Goal: Transaction & Acquisition: Purchase product/service

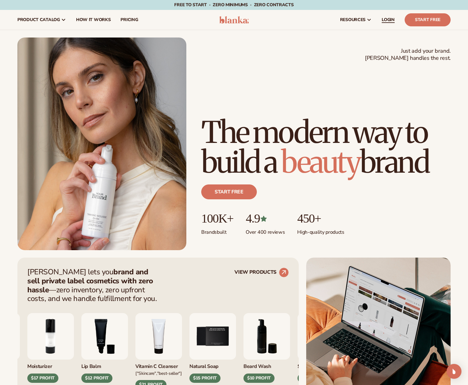
click at [392, 17] on span "LOGIN" at bounding box center [387, 19] width 13 height 5
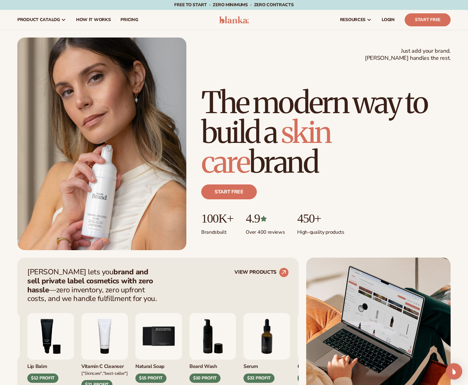
click at [452, 370] on img "Open Intercom Messenger" at bounding box center [454, 372] width 8 height 8
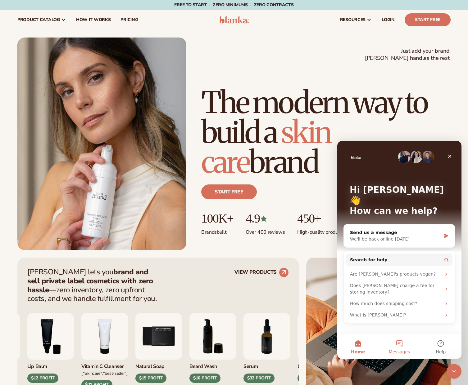
click at [396, 346] on button "Messages" at bounding box center [398, 346] width 41 height 25
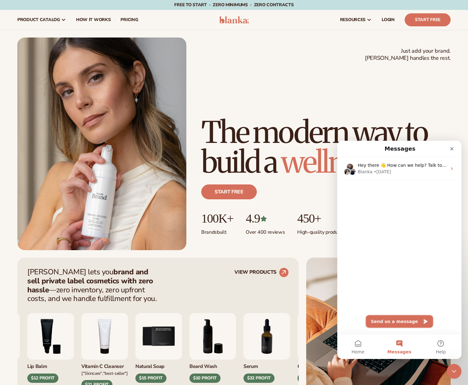
click at [379, 316] on button "Send us a message" at bounding box center [398, 321] width 67 height 12
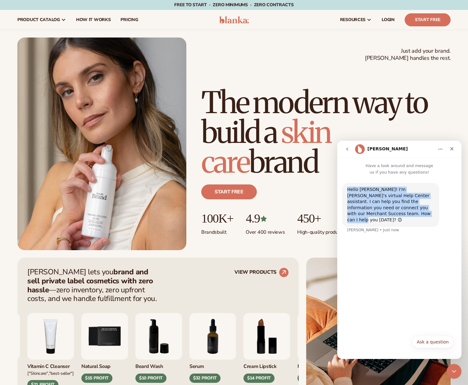
drag, startPoint x: 388, startPoint y: 217, endPoint x: 342, endPoint y: 191, distance: 52.4
click at [342, 191] on div "Hello Marcus! I'm Blanka's virtual Help Center assistant. I can help you find t…" at bounding box center [390, 205] width 97 height 44
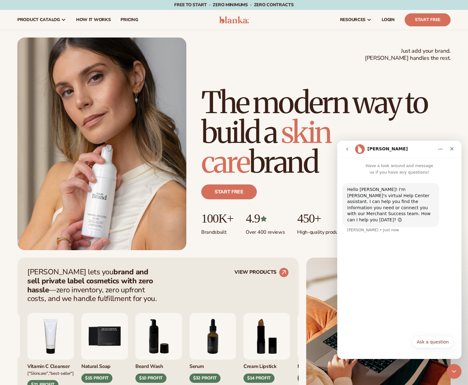
click at [376, 195] on div "Hello [PERSON_NAME]! I'm [PERSON_NAME]'s virtual Help Center assistant. I can h…" at bounding box center [390, 205] width 87 height 37
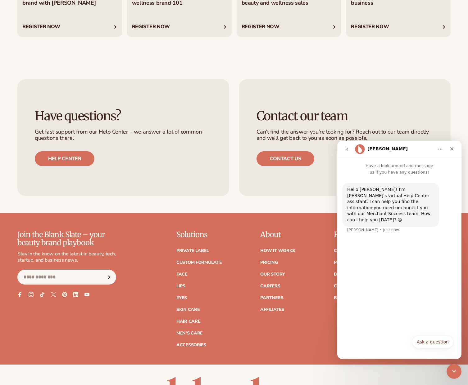
scroll to position [2412, 0]
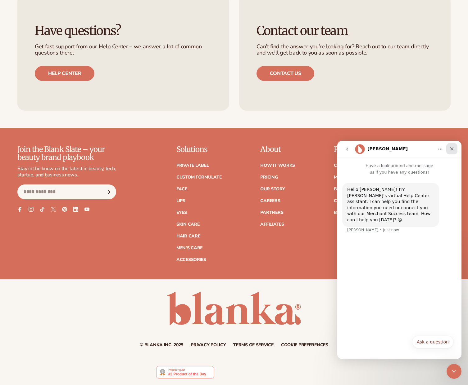
click at [448, 150] on div "Close" at bounding box center [451, 148] width 11 height 11
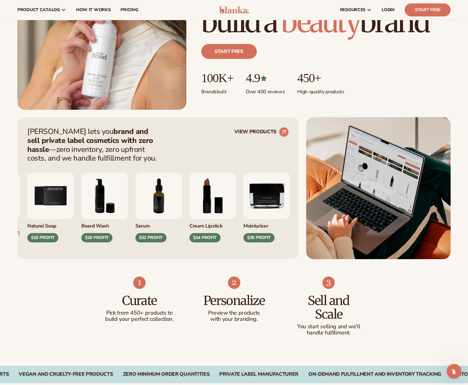
scroll to position [0, 0]
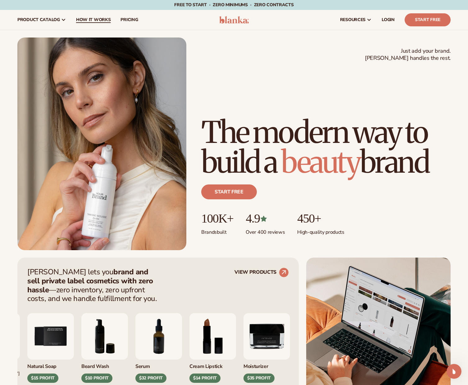
click at [95, 19] on span "How It Works" at bounding box center [93, 19] width 35 height 5
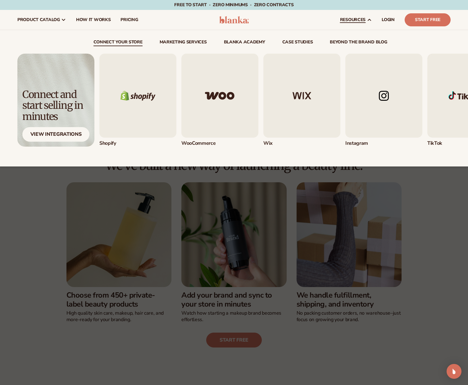
click at [289, 109] on img "3 / 5" at bounding box center [301, 96] width 77 height 84
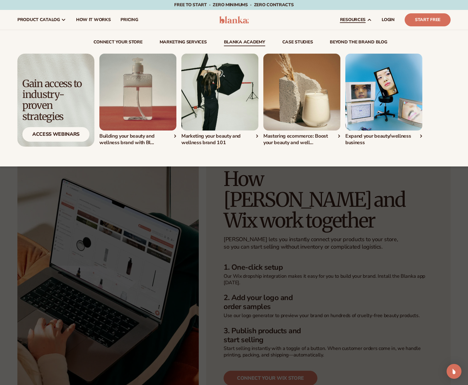
click at [205, 40] on link "Marketing services" at bounding box center [182, 43] width 47 height 6
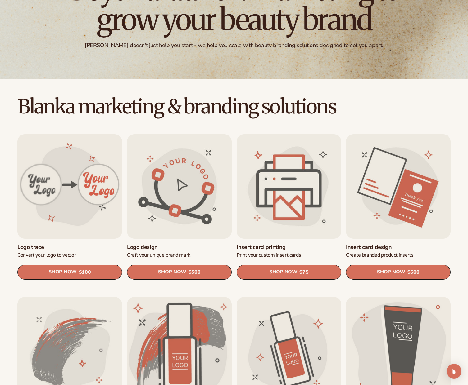
scroll to position [157, 0]
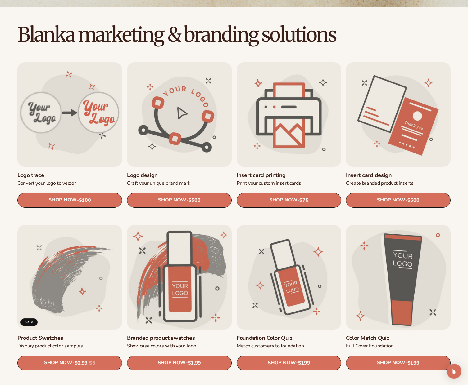
click at [204, 172] on link "Logo design" at bounding box center [179, 175] width 105 height 7
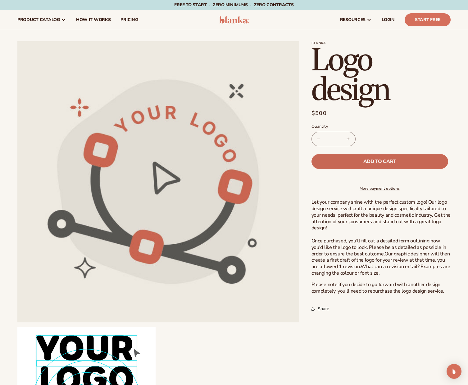
click at [372, 161] on span "Add to cart" at bounding box center [379, 161] width 33 height 5
click at [395, 9] on div "Free to start · ZERO minimums · ZERO contracts · Free to start · ZERO minimums …" at bounding box center [234, 5] width 436 height 10
click at [395, 17] on div "1 1 item" at bounding box center [393, 18] width 4 height 4
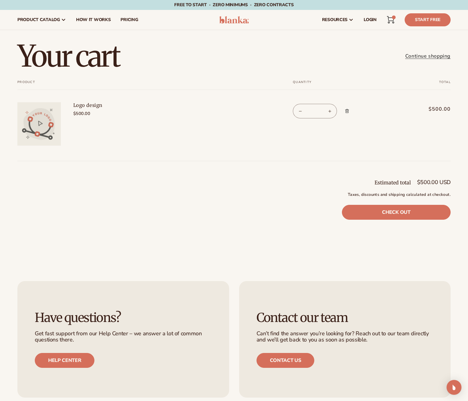
drag, startPoint x: 466, startPoint y: 20, endPoint x: 793, endPoint y: 12, distance: 326.8
click at [467, 12] on html "Skip to content Free to start · ZERO minimums · ZERO contracts · Free to start …" at bounding box center [234, 200] width 468 height 401
click at [456, 23] on header "Cart 1 1 item product catalog" at bounding box center [234, 20] width 468 height 20
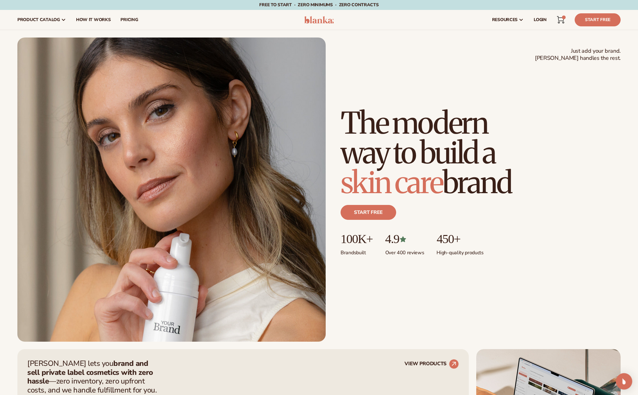
click at [626, 381] on img "Open Intercom Messenger" at bounding box center [624, 382] width 8 height 8
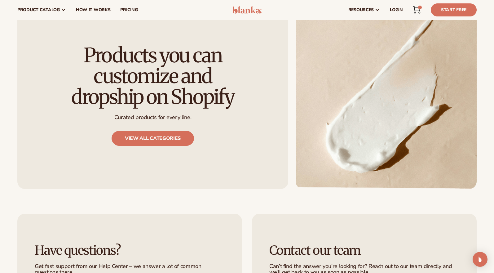
scroll to position [563, 0]
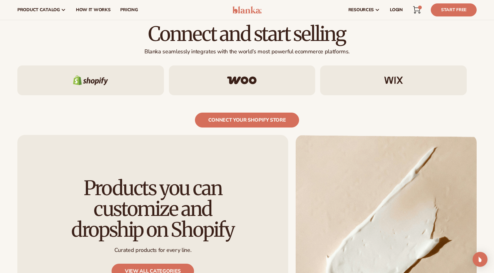
click at [231, 84] on div at bounding box center [242, 80] width 147 height 30
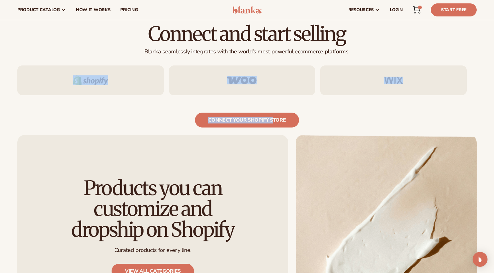
click at [231, 84] on div at bounding box center [242, 80] width 147 height 30
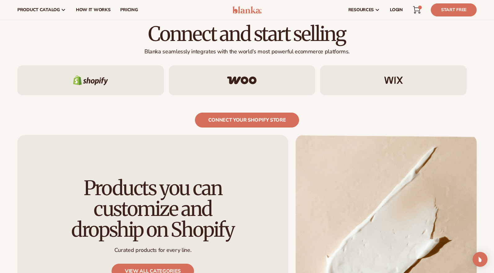
click at [380, 78] on div at bounding box center [393, 80] width 147 height 30
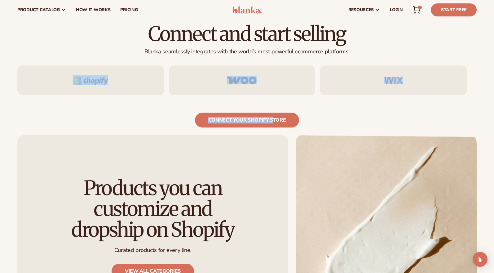
click at [380, 78] on div at bounding box center [393, 80] width 147 height 30
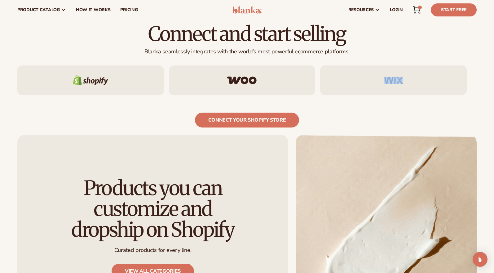
click at [380, 78] on div at bounding box center [393, 80] width 147 height 30
click at [244, 72] on div at bounding box center [242, 80] width 147 height 30
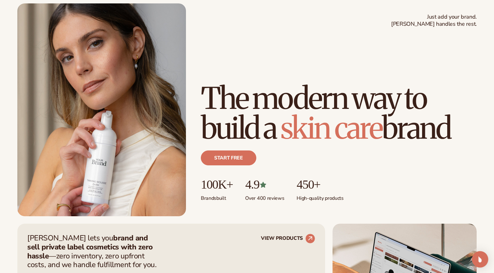
scroll to position [35, 0]
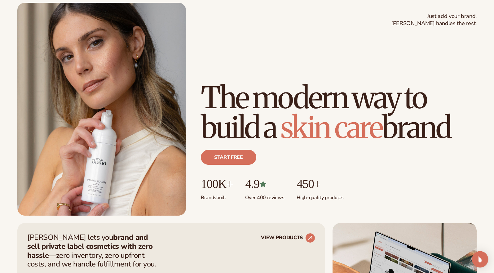
click at [478, 256] on img "Open Intercom Messenger" at bounding box center [480, 259] width 8 height 8
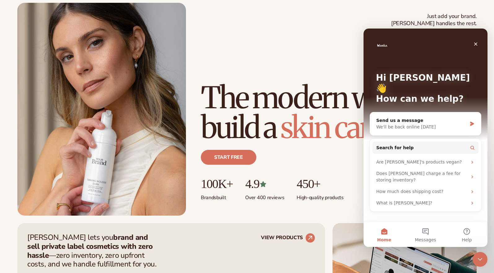
scroll to position [0, 0]
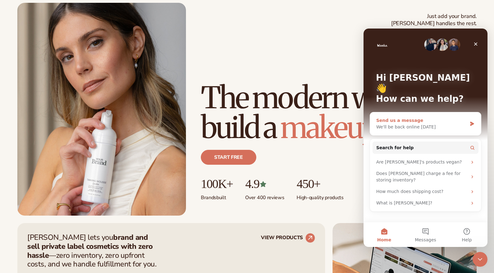
click at [440, 124] on div "We'll be back online [DATE]" at bounding box center [422, 127] width 91 height 7
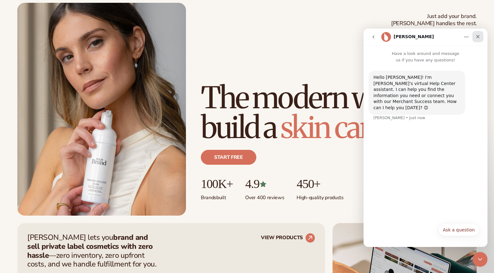
click at [477, 38] on icon "Close" at bounding box center [478, 36] width 3 height 3
